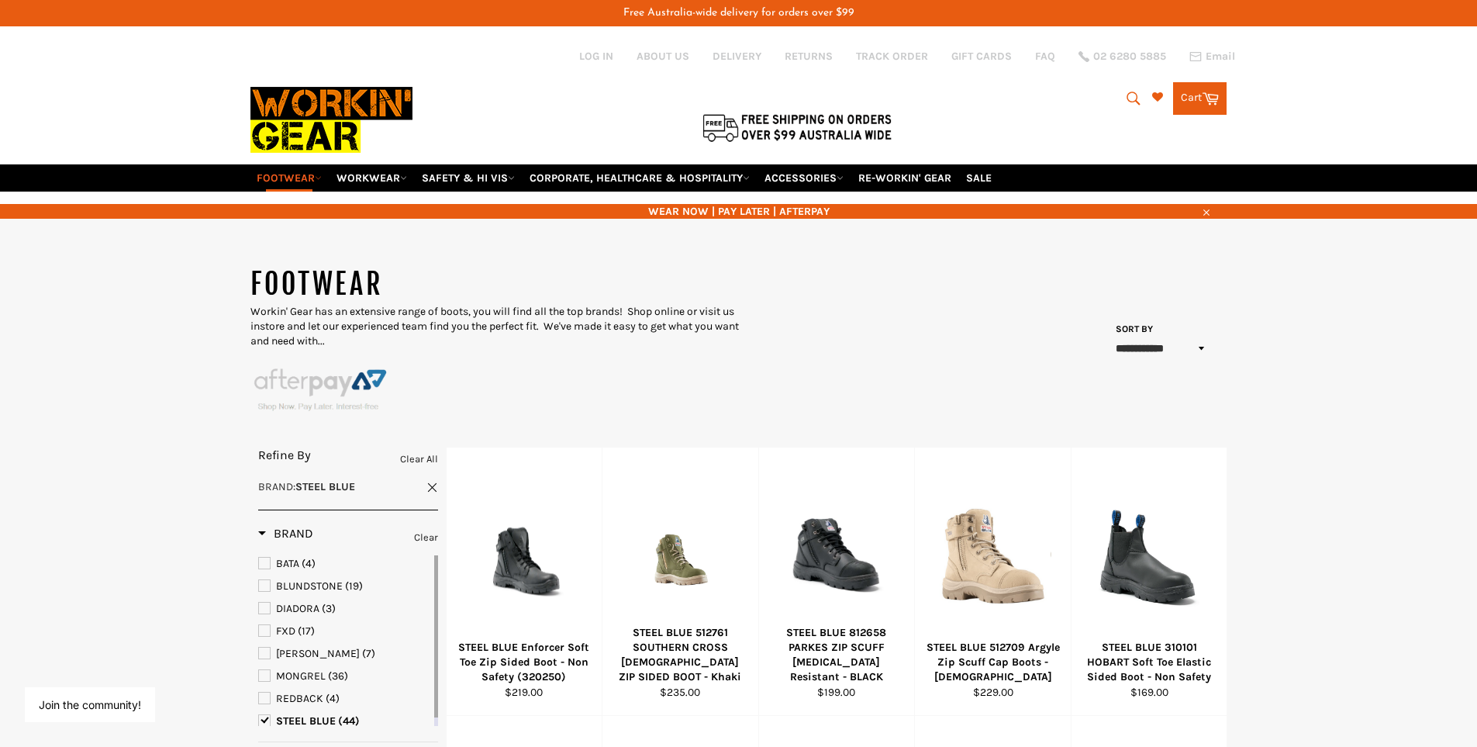
click at [1128, 336] on select "**********" at bounding box center [1162, 349] width 102 height 26
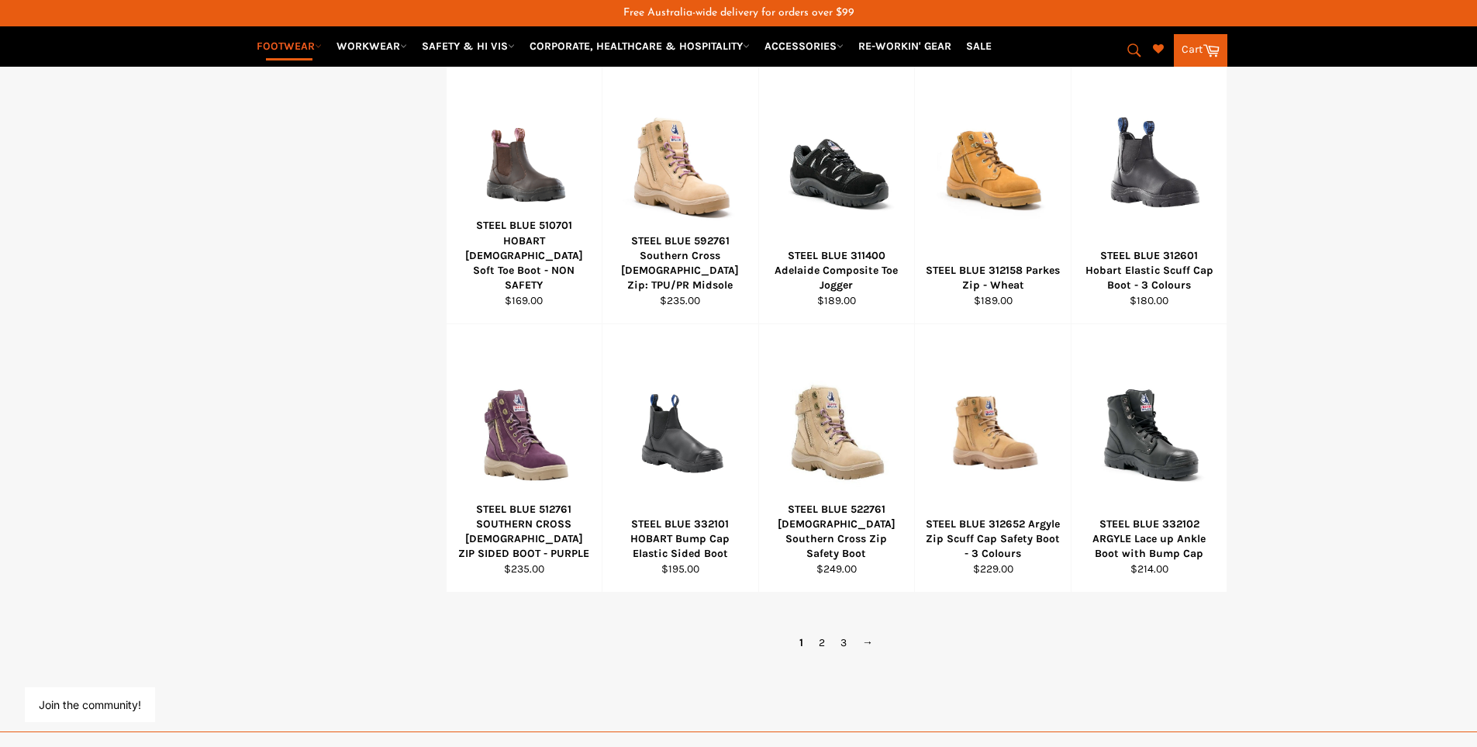
scroll to position [931, 0]
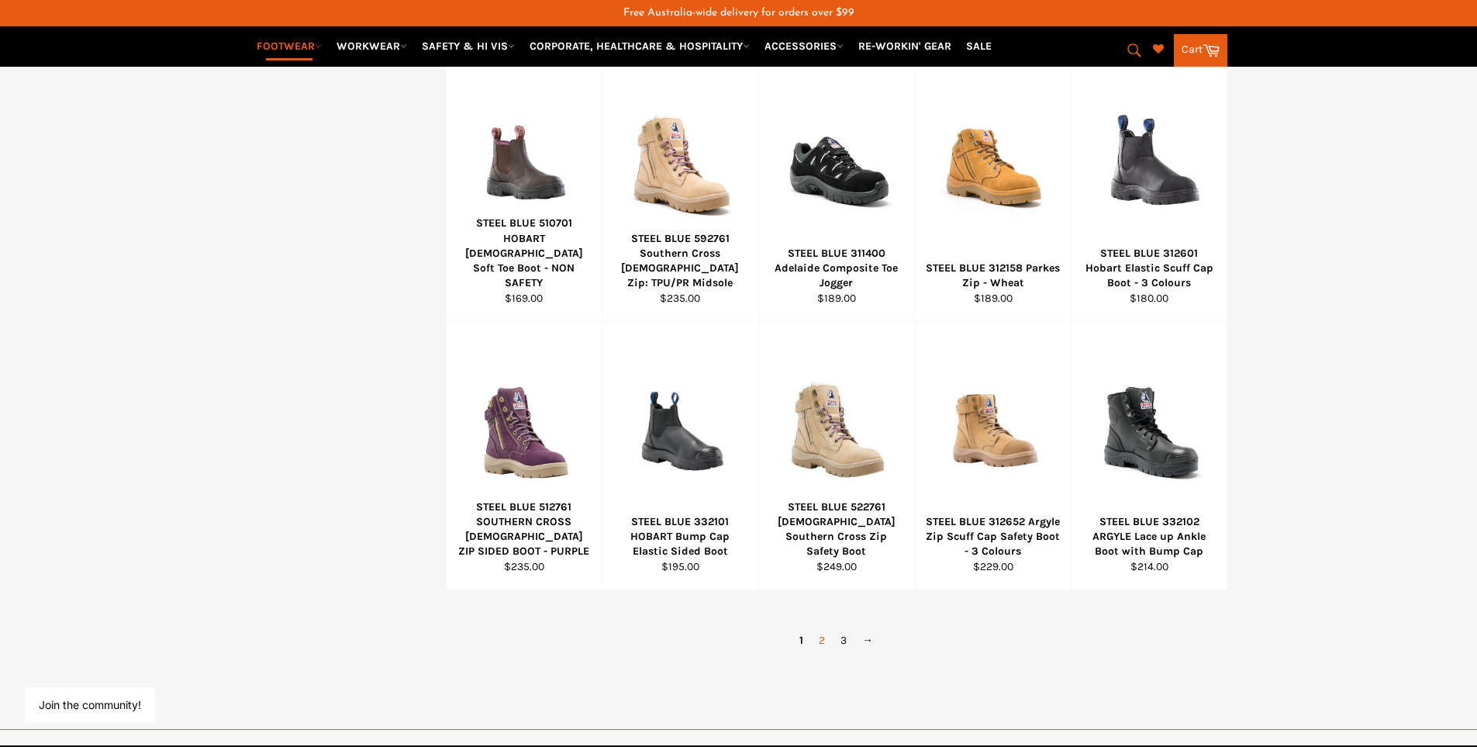
click at [821, 629] on link "2" at bounding box center [822, 640] width 22 height 22
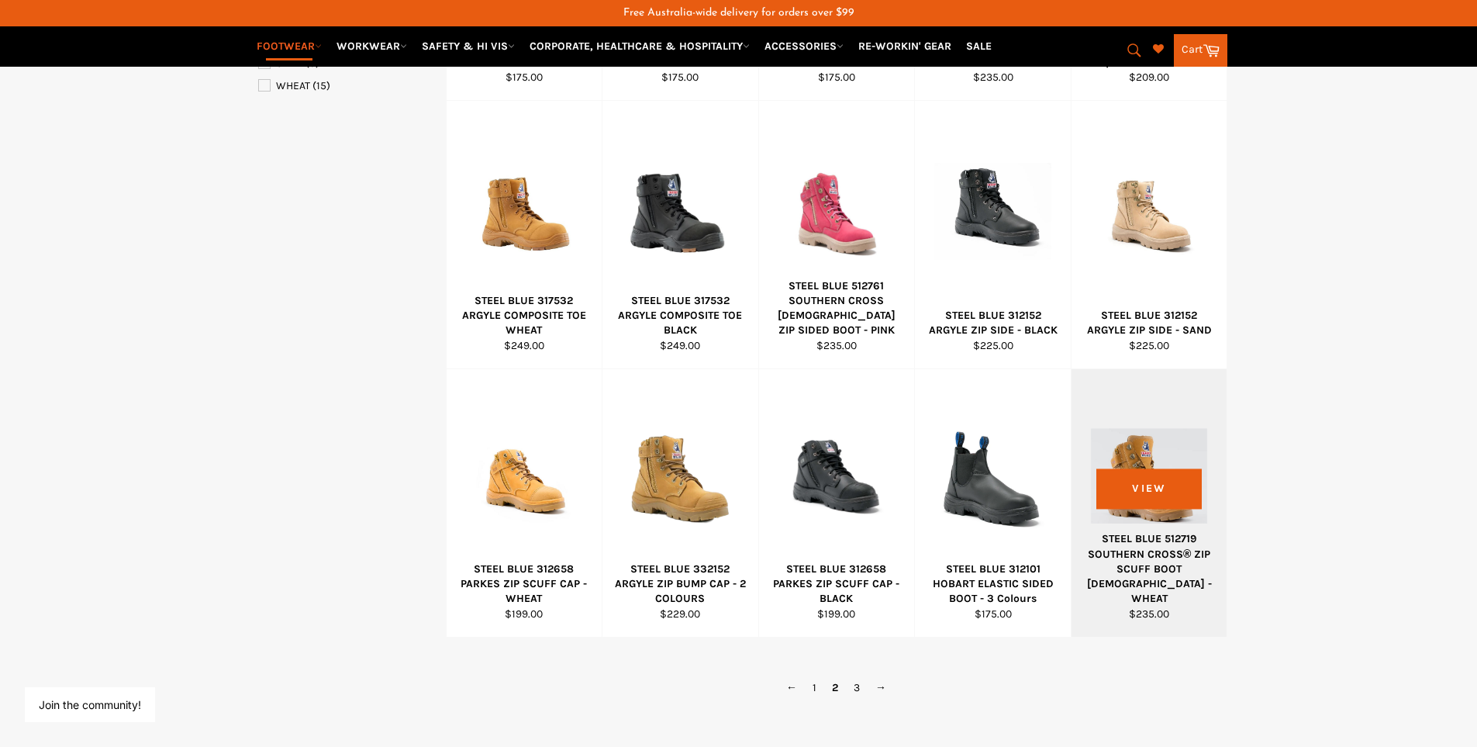
scroll to position [931, 0]
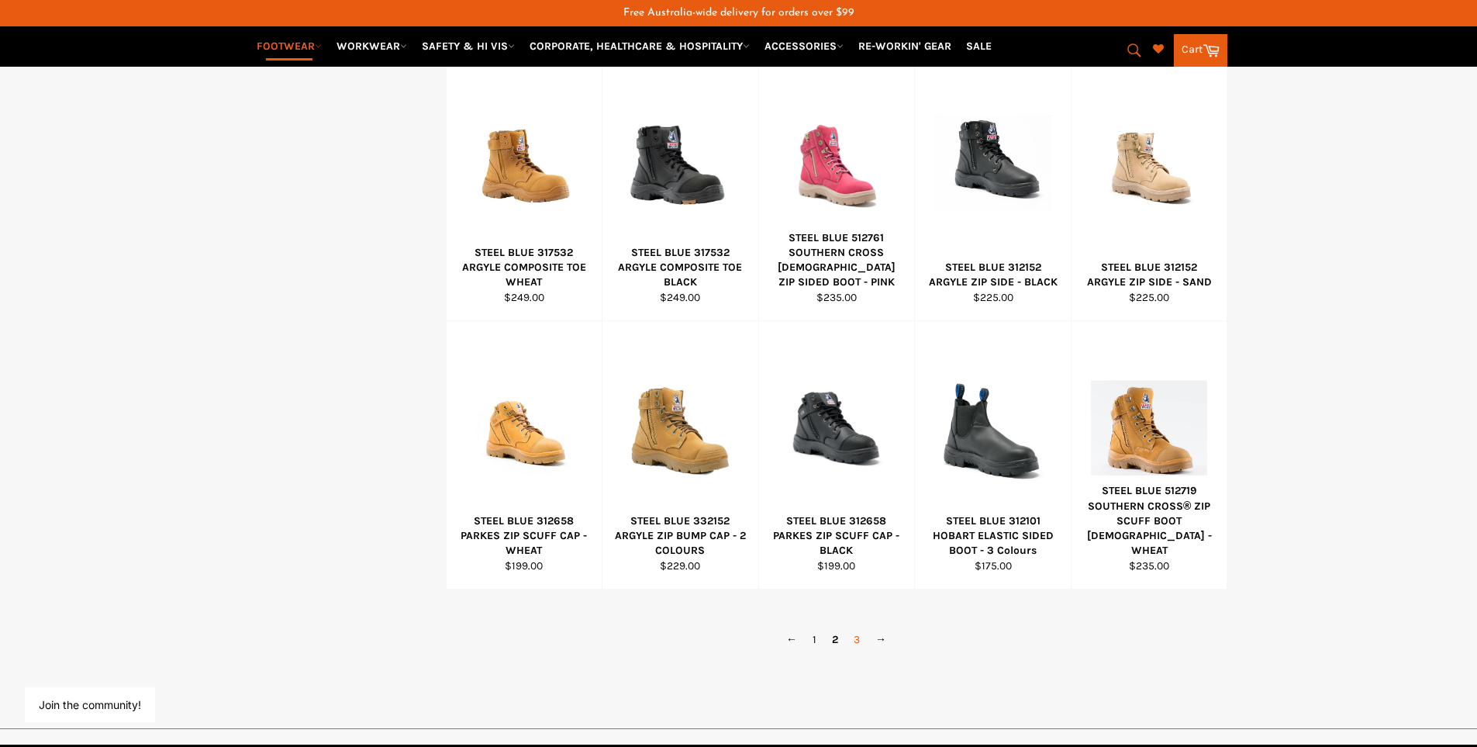
click at [856, 628] on link "3" at bounding box center [857, 639] width 22 height 22
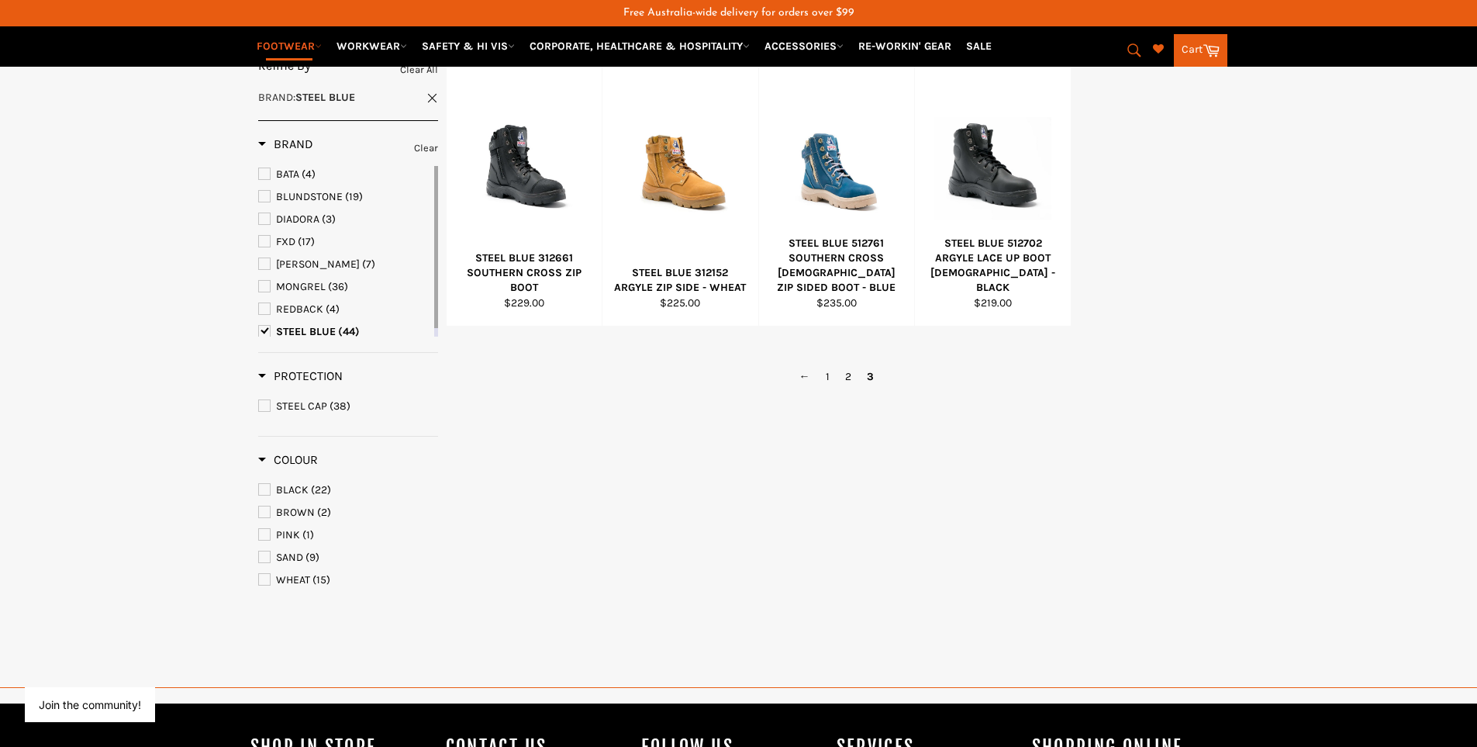
scroll to position [389, 0]
click at [845, 366] on link "2" at bounding box center [849, 377] width 22 height 22
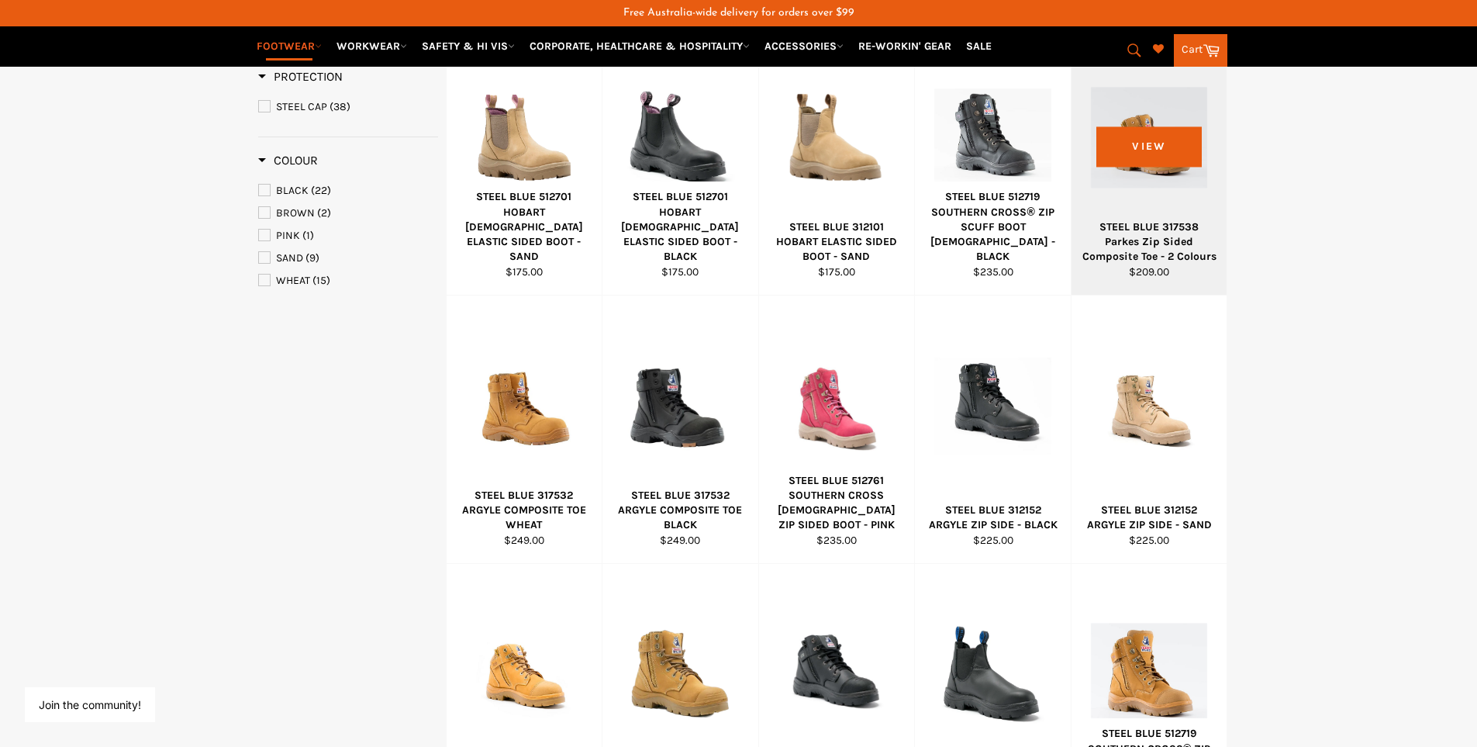
scroll to position [699, 0]
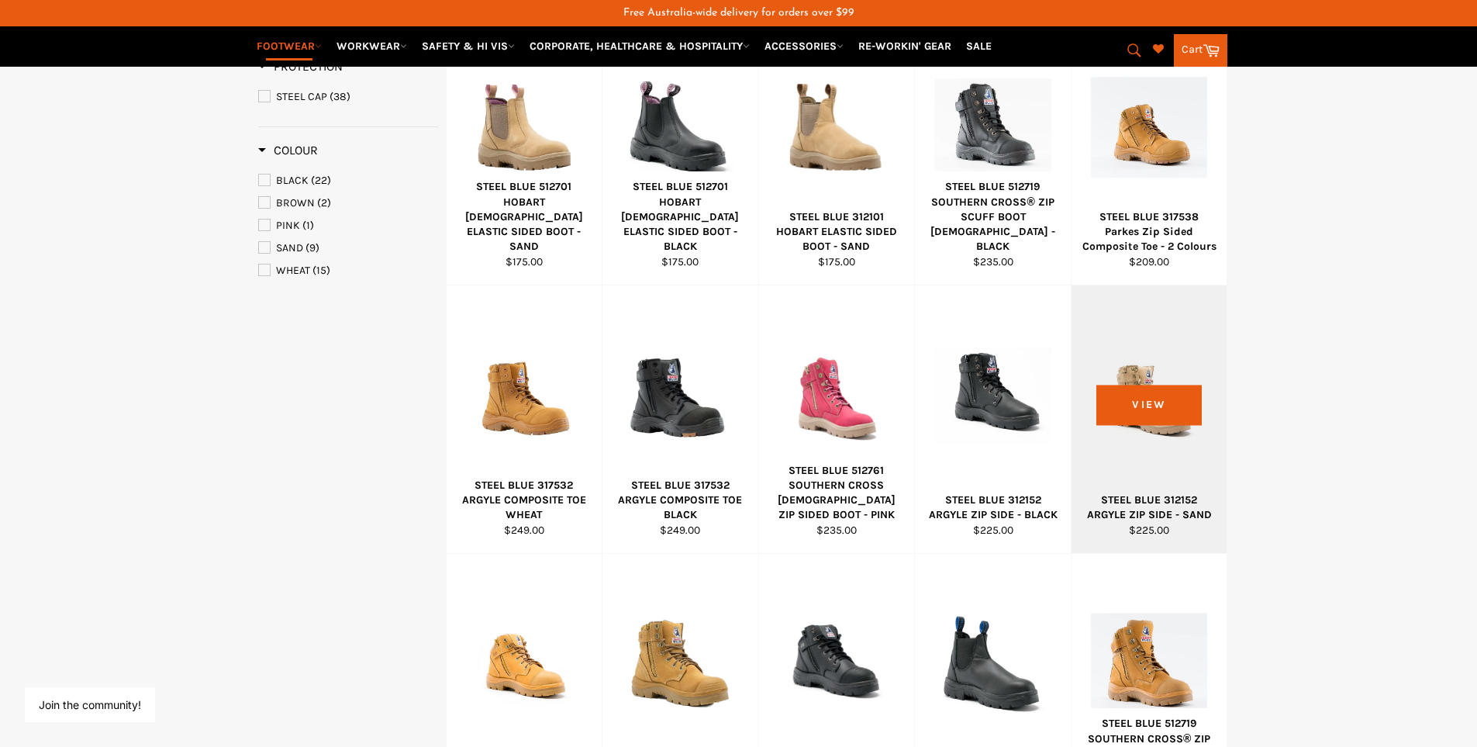
click at [1145, 492] on div "STEEL BLUE 312152 ARGYLE ZIP SIDE - SAND" at bounding box center [1149, 507] width 136 height 30
